Goal: Transaction & Acquisition: Purchase product/service

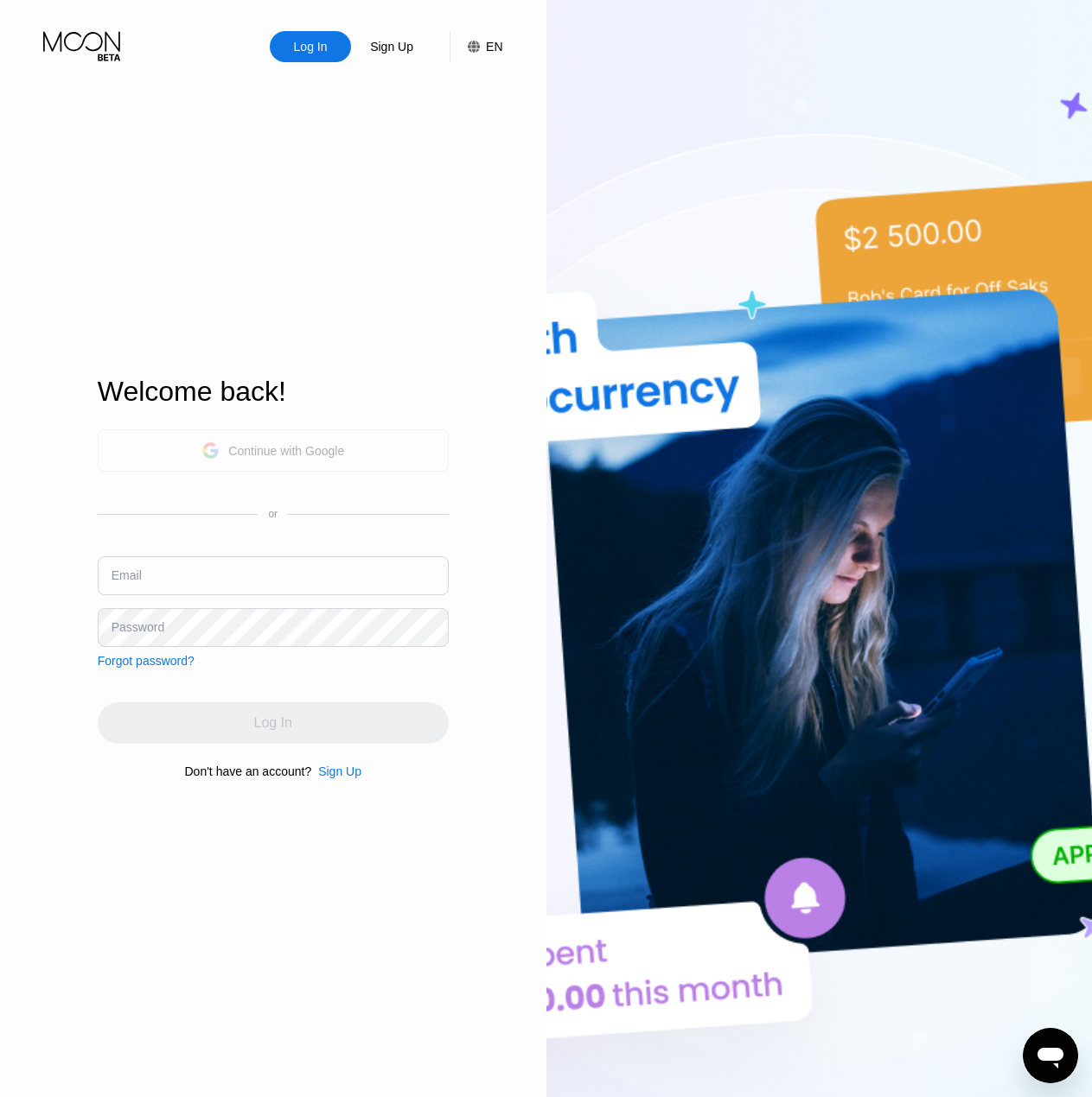
click at [285, 444] on div "Continue with Google" at bounding box center [285, 451] width 116 height 14
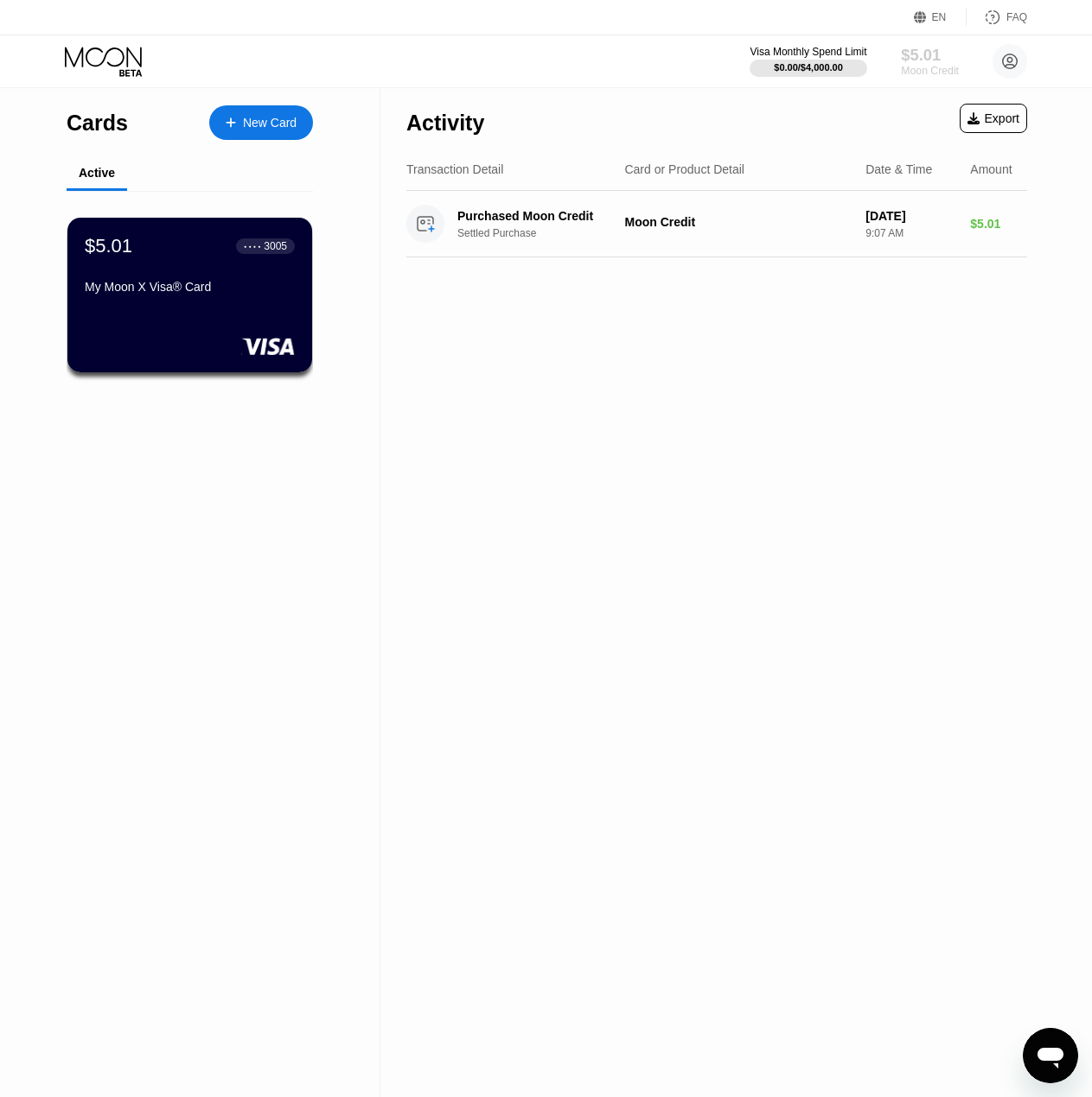
click at [915, 52] on div "$5.01" at bounding box center [929, 55] width 58 height 18
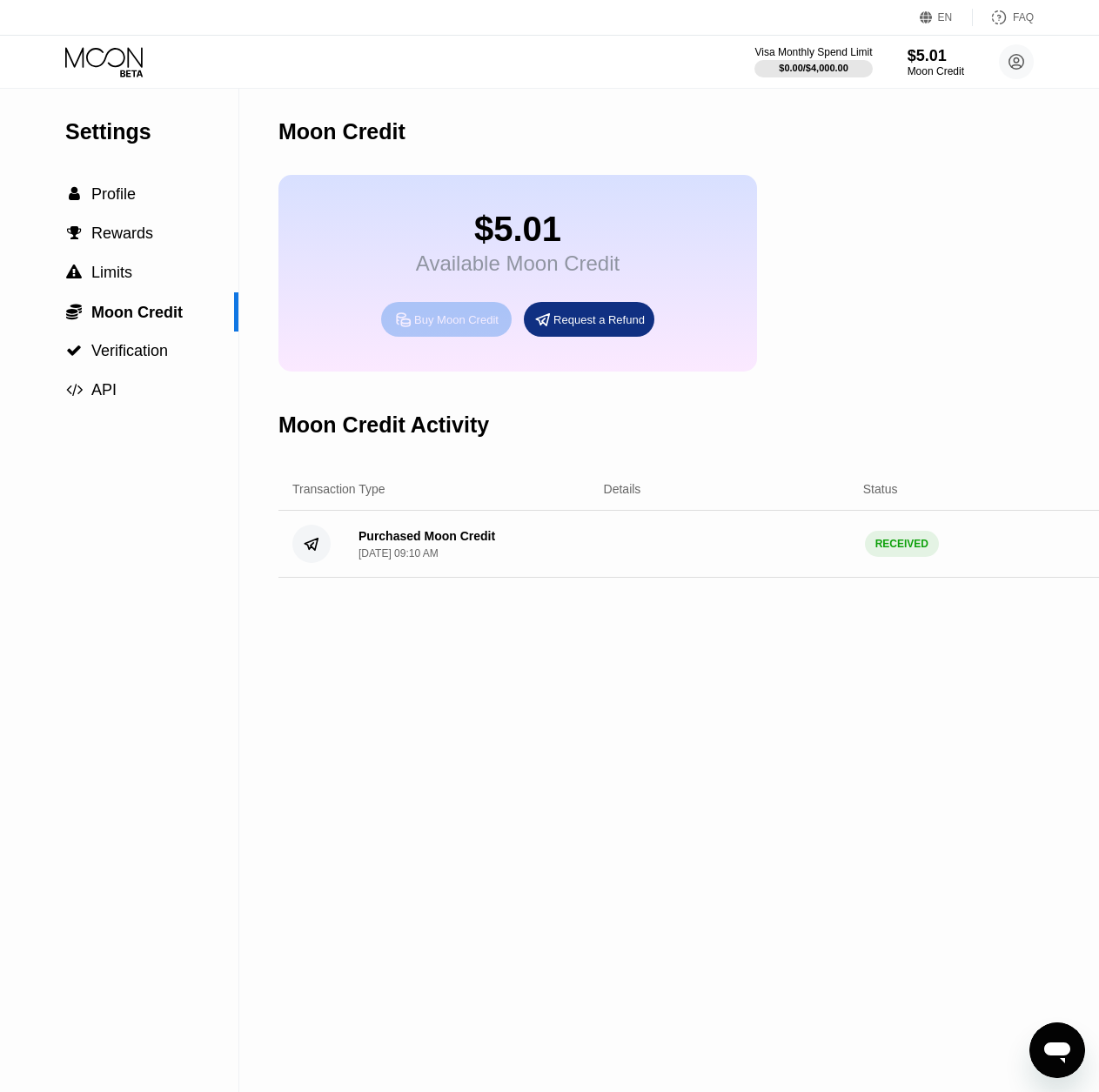
click at [447, 327] on div "Buy Moon Credit" at bounding box center [456, 319] width 85 height 15
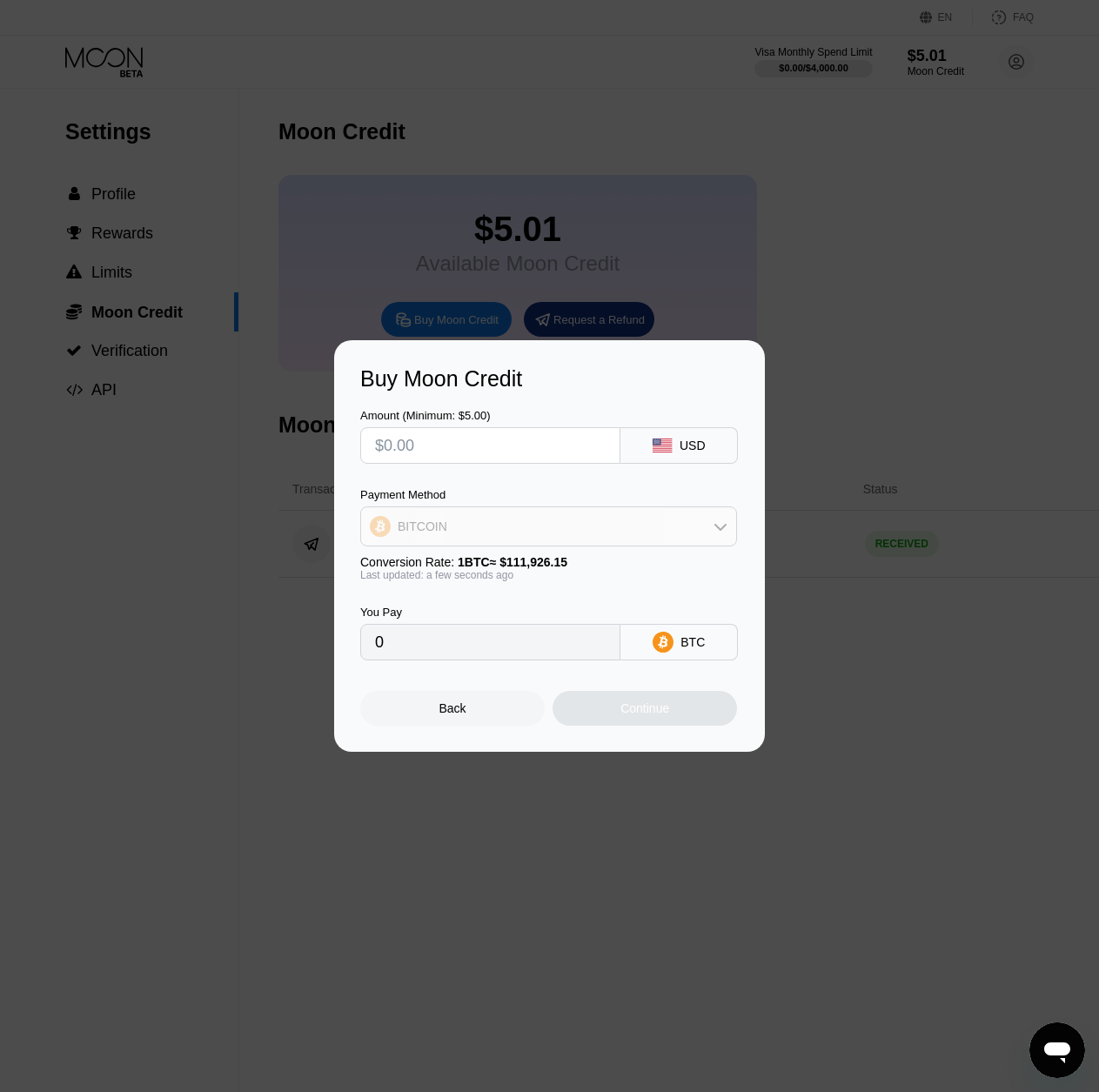
click at [583, 520] on div "BITCOIN" at bounding box center [549, 525] width 375 height 35
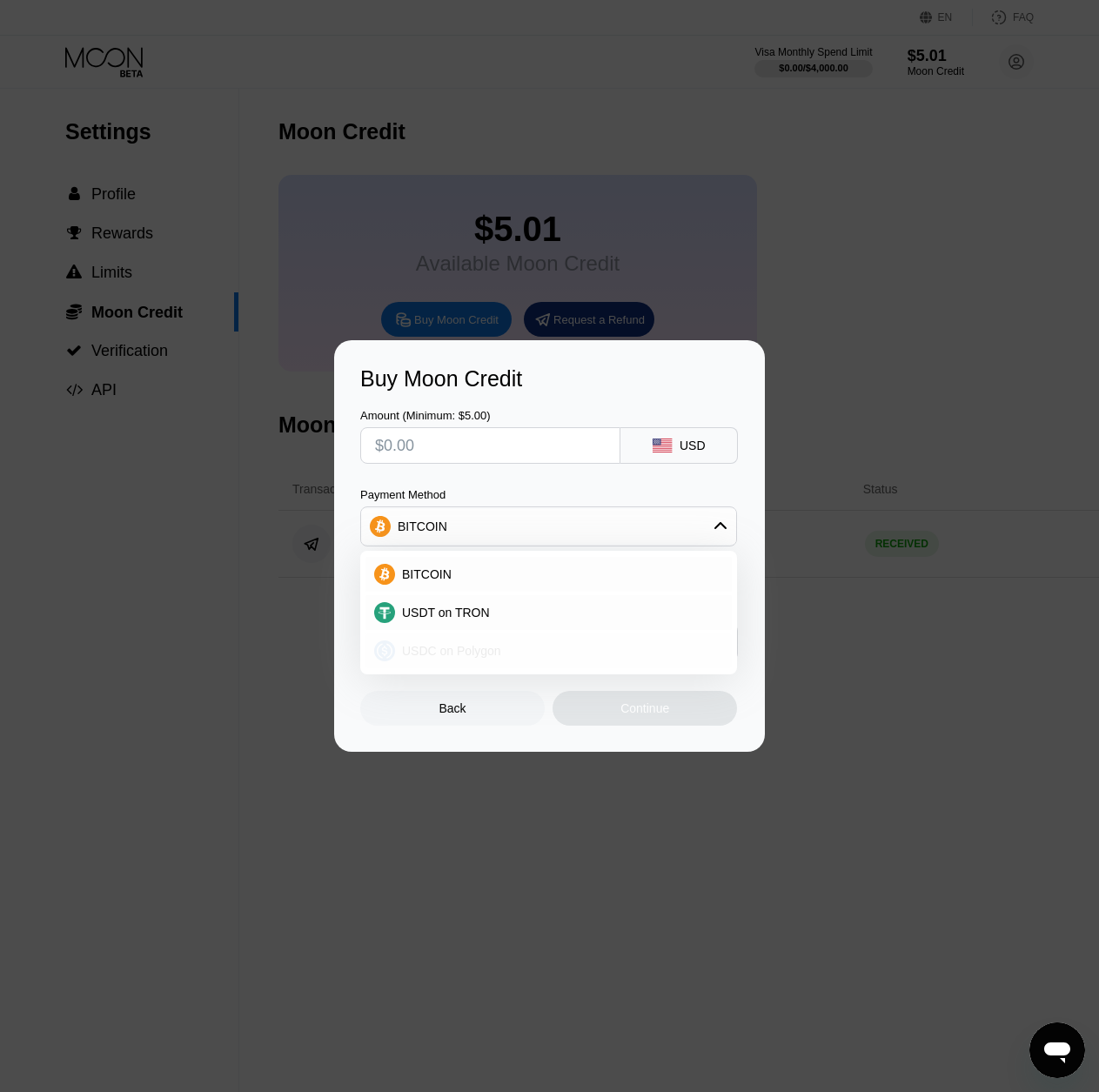
click at [541, 661] on div "USDC on Polygon" at bounding box center [549, 650] width 367 height 35
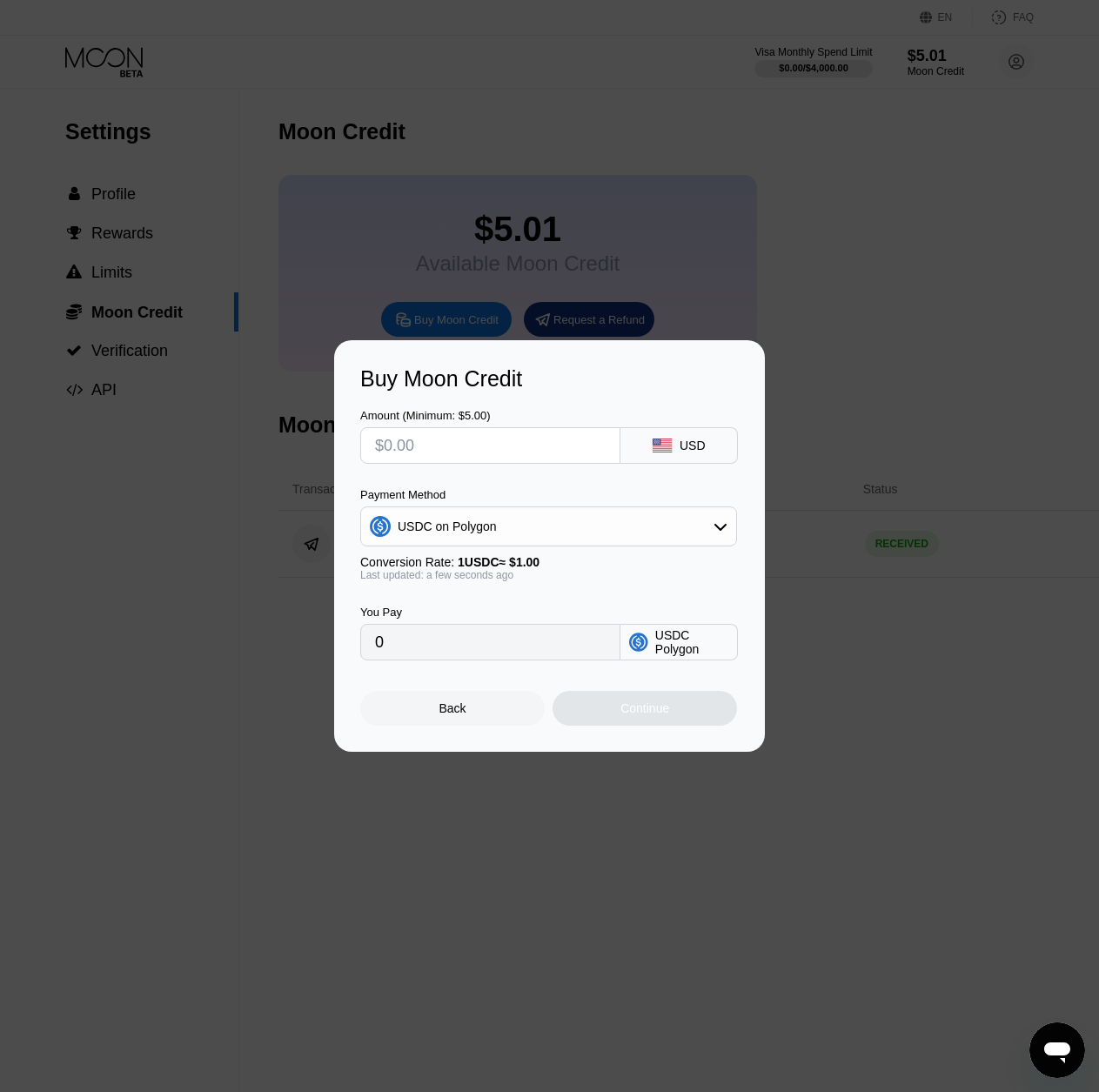
click at [485, 650] on input "0" at bounding box center [490, 641] width 230 height 35
click at [472, 429] on input "text" at bounding box center [490, 445] width 230 height 35
type input "$3"
type input "3.00000000"
type input "$33"
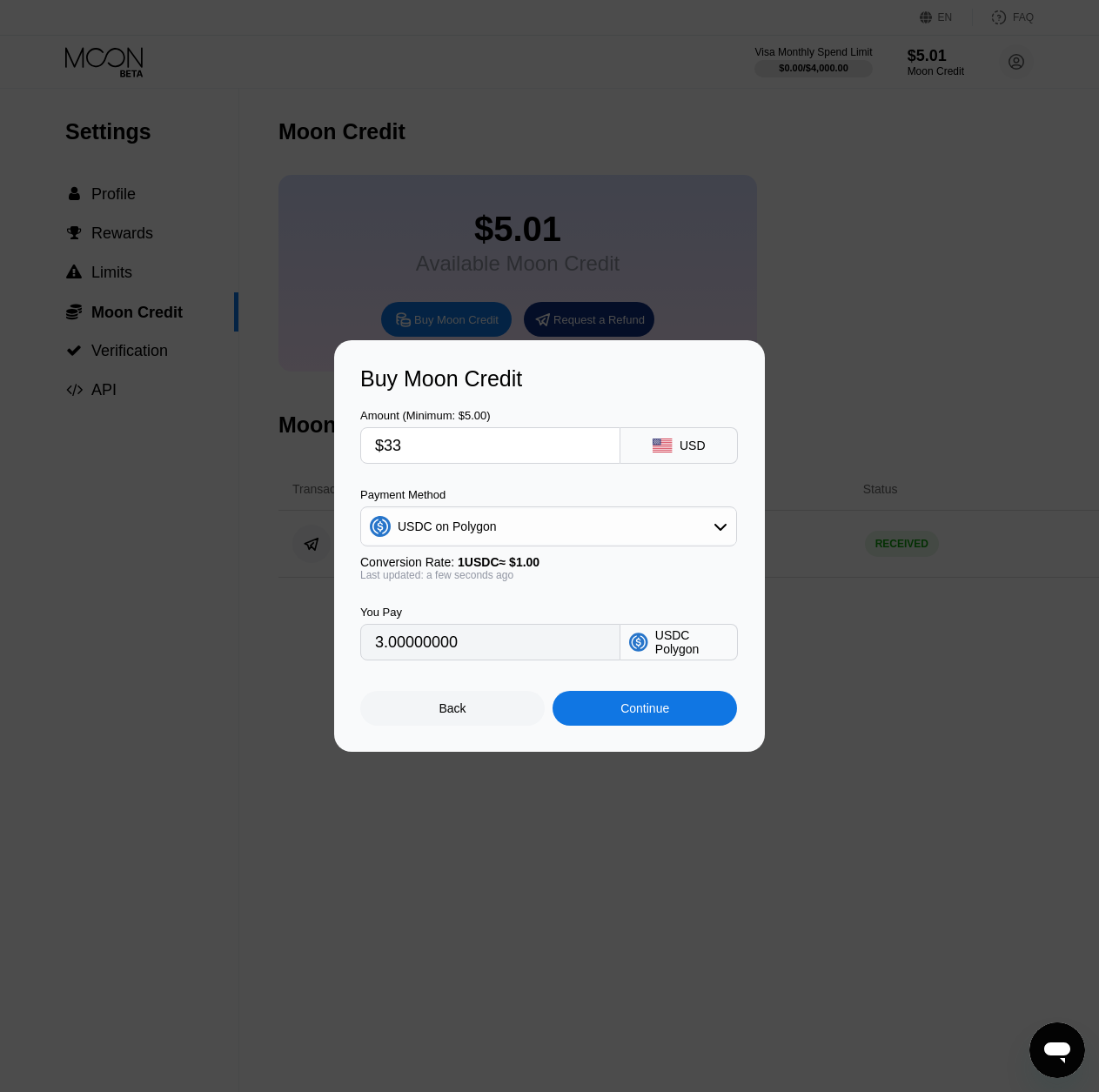
type input "33.00000000"
type input "$33"
drag, startPoint x: 615, startPoint y: 702, endPoint x: 623, endPoint y: 707, distance: 9.4
click at [620, 704] on div "Continue" at bounding box center [644, 707] width 185 height 35
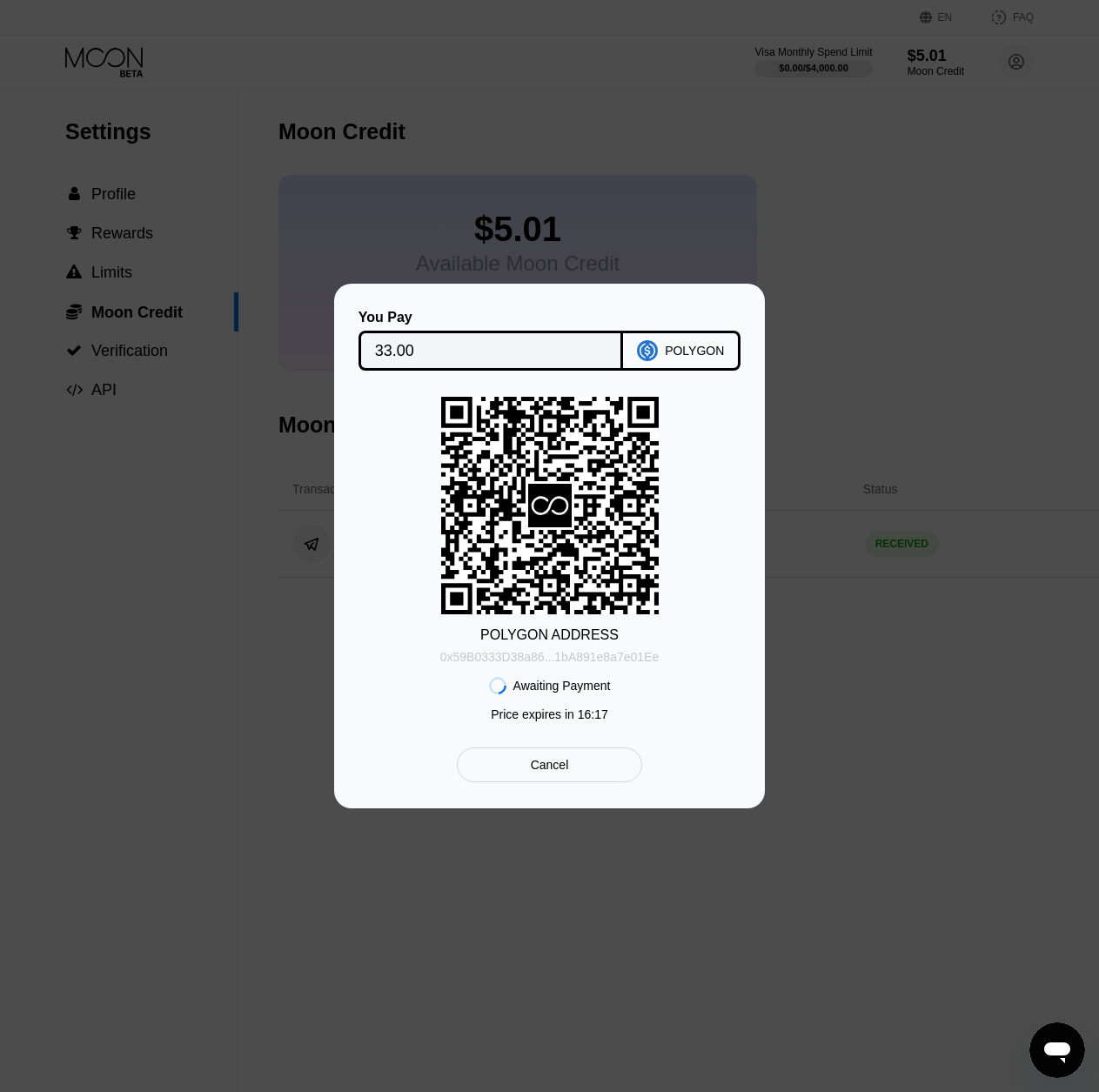
click at [506, 655] on div "0x59B0333D38a86...1bA891e8a7e01Ee" at bounding box center [549, 657] width 219 height 14
click at [510, 656] on div "0x59B0333D38a86...1bA891e8a7e01Ee" at bounding box center [549, 657] width 219 height 14
click at [521, 658] on div "0x59B0333D38a86...1bA891e8a7e01Ee" at bounding box center [549, 657] width 219 height 14
click at [697, 454] on div "POLYGON ADDRESS 0x59B0333D38a86...1bA891e8a7e01Ee Awaiting Payment Price expire…" at bounding box center [550, 563] width 378 height 333
click at [716, 577] on div "POLYGON ADDRESS 0x59B0333D38a86...1bA891e8a7e01Ee Awaiting Payment Price expire…" at bounding box center [550, 563] width 378 height 333
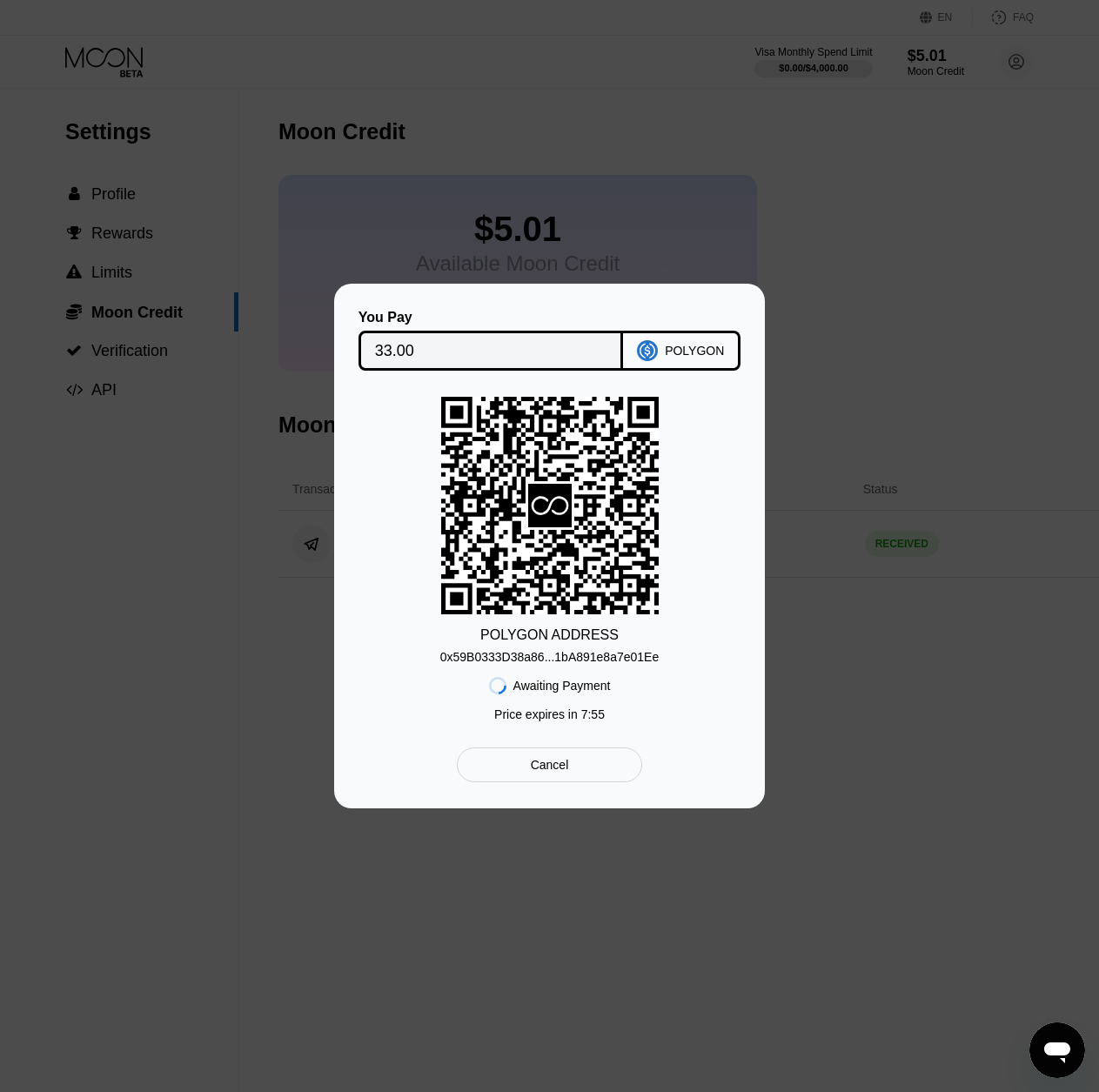
click at [805, 215] on div at bounding box center [556, 552] width 1111 height 1104
click at [503, 961] on div at bounding box center [556, 552] width 1111 height 1104
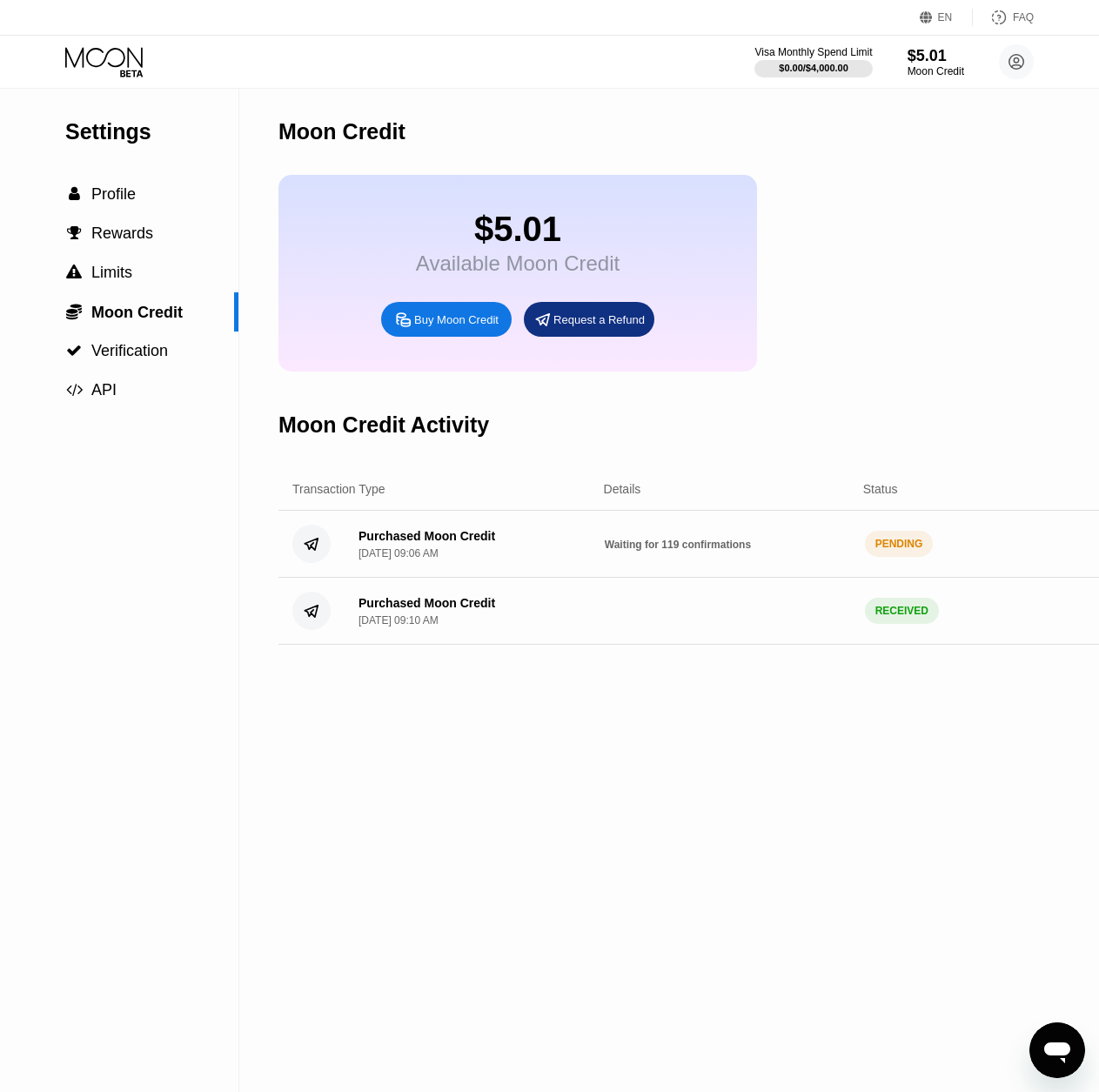
click at [404, 542] on div "Purchased Moon Credit" at bounding box center [426, 536] width 136 height 14
click at [697, 550] on span "Waiting for 119 confirmations" at bounding box center [678, 545] width 146 height 12
click at [335, 565] on div "Purchased Moon Credit Sep 23, 2025, 09:06 AM Waiting for 119 confirmations PEND…" at bounding box center [732, 543] width 909 height 67
